Goal: Communication & Community: Answer question/provide support

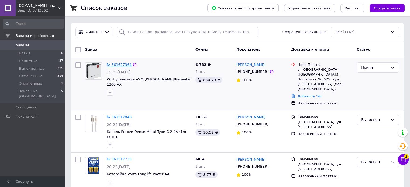
click at [120, 65] on link "№ 361627364" at bounding box center [119, 65] width 25 height 4
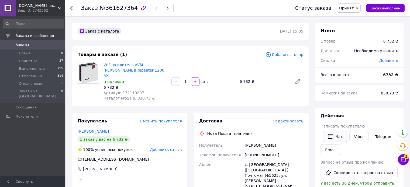
click at [336, 137] on button "Чат" at bounding box center [334, 136] width 25 height 11
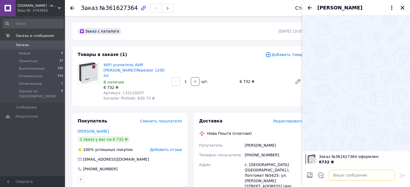
click at [339, 175] on textarea at bounding box center [361, 175] width 66 height 11
paste textarea "Добрий день! Мене звати Людмила, я менеджер по Вашому замовленню в інтернет-маг…"
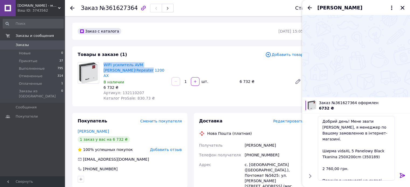
drag, startPoint x: 121, startPoint y: 71, endPoint x: 102, endPoint y: 66, distance: 20.0
click at [102, 66] on div "WIFI усилитель AVM FRITZ!Repeater 1200 AX В наличии 6 732 ₴ Артикул: 132110207 …" at bounding box center [135, 81] width 68 height 41
copy link "WIFI усилитель AVM [PERSON_NAME]!Repeater 1200 AX"
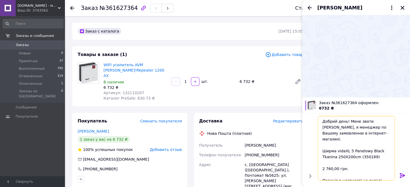
drag, startPoint x: 371, startPoint y: 152, endPoint x: 322, endPoint y: 145, distance: 49.7
click at [322, 145] on textarea "Добрий день! Мене звати Людмила, я менеджер по Вашому замовленню в інтернет-маг…" at bounding box center [356, 148] width 77 height 65
paste textarea "WIFI усилитель AVM [PERSON_NAME]!Repeater 1200 AX"
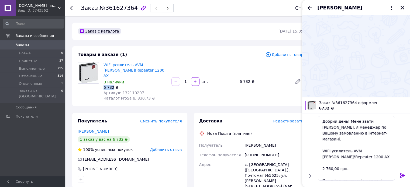
drag, startPoint x: 103, startPoint y: 83, endPoint x: 112, endPoint y: 83, distance: 9.2
click at [112, 83] on div "WIFI усилитель AVM FRITZ!Repeater 1200 AX В наличии 6 732 ₴ Артикул: 132110207 …" at bounding box center [135, 81] width 68 height 41
copy div "6 732"
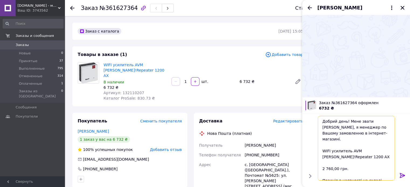
drag, startPoint x: 322, startPoint y: 163, endPoint x: 331, endPoint y: 163, distance: 8.6
click at [331, 163] on textarea "Добрий день! Мене звати Людмила, я менеджер по Вашому замовленню в інтернет-маг…" at bounding box center [356, 148] width 77 height 65
paste textarea "6 732"
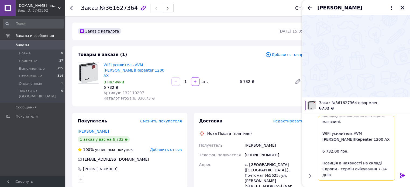
scroll to position [27, 0]
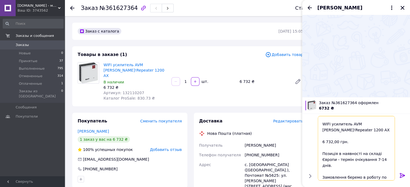
click at [364, 154] on textarea "Добрий день! Мене звати Людмила, я менеджер по Вашому замовленню в інтернет-маг…" at bounding box center [356, 148] width 77 height 65
drag, startPoint x: 364, startPoint y: 153, endPoint x: 357, endPoint y: 155, distance: 7.0
click at [357, 155] on textarea "Добрий день! Мене звати Людмила, я менеджер по Вашому замовленню в інтернет-маг…" at bounding box center [356, 148] width 77 height 65
click at [368, 170] on textarea "Добрий день! Мене звати Людмила, я менеджер по Вашому замовленню в інтернет-маг…" at bounding box center [356, 148] width 77 height 65
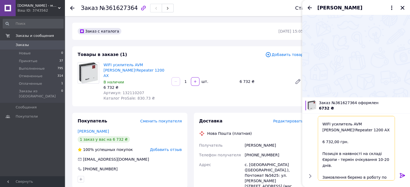
scroll to position [54, 0]
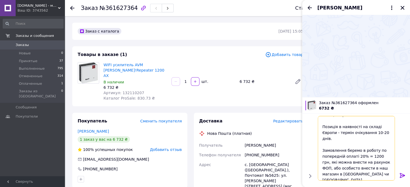
type textarea "Добрий день! Мене звати Людмила, я менеджер по Вашому замовленню в інтернет-маг…"
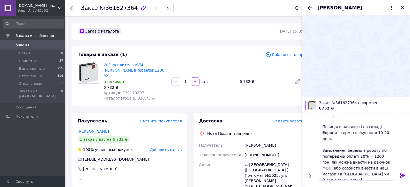
click at [401, 174] on icon at bounding box center [402, 175] width 6 height 6
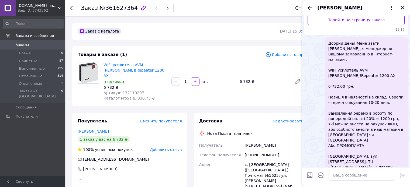
scroll to position [108, 0]
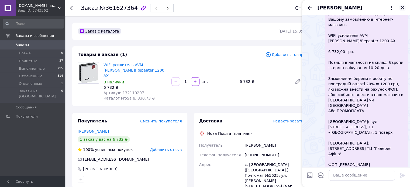
drag, startPoint x: 402, startPoint y: 8, endPoint x: 279, endPoint y: 4, distance: 122.9
click at [402, 8] on icon "Закрыть" at bounding box center [402, 7] width 5 height 5
